Goal: Check status

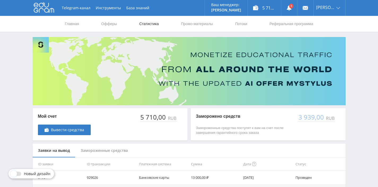
click at [150, 23] on link "Статистика" at bounding box center [149, 24] width 21 height 16
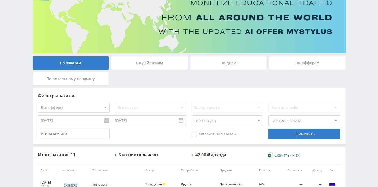
scroll to position [29, 0]
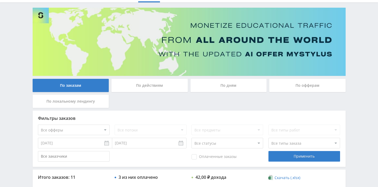
click at [217, 83] on div "По дням" at bounding box center [228, 85] width 76 height 13
click at [0, 0] on input "По дням" at bounding box center [0, 0] width 0 height 0
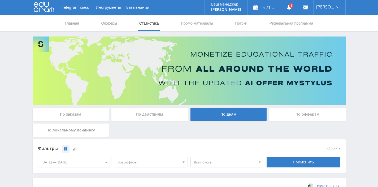
scroll to position [0, 0]
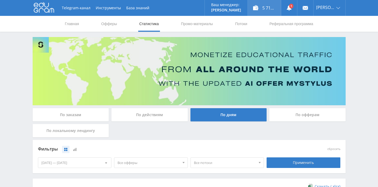
click at [262, 7] on div "5 710,00 ₽" at bounding box center [264, 8] width 33 height 16
